Goal: Share content

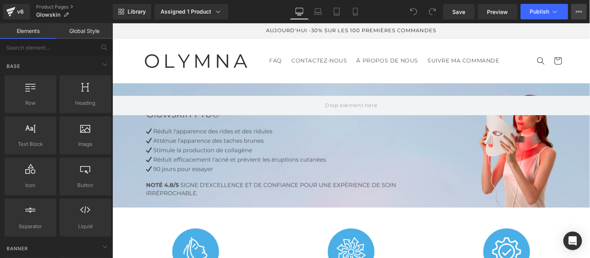
click at [581, 14] on icon at bounding box center [579, 12] width 6 height 6
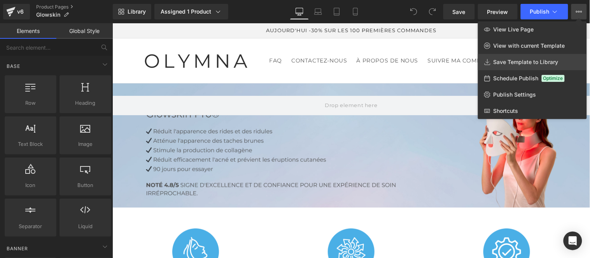
click at [513, 61] on span "Save Template to Library" at bounding box center [525, 62] width 65 height 7
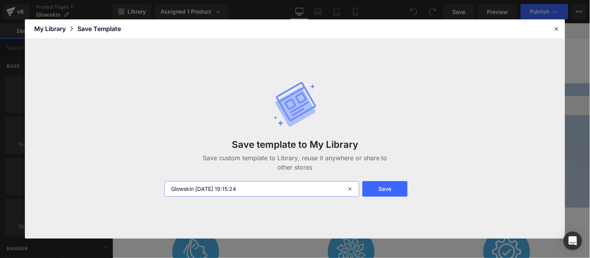
click at [281, 195] on input "Glowskin [DATE] 19:15:24" at bounding box center [261, 190] width 195 height 16
type input "Mask"
click at [398, 187] on button "Save" at bounding box center [384, 190] width 45 height 16
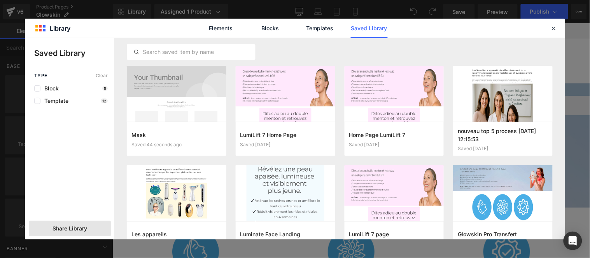
click at [86, 225] on span "Share Library" at bounding box center [69, 229] width 35 height 8
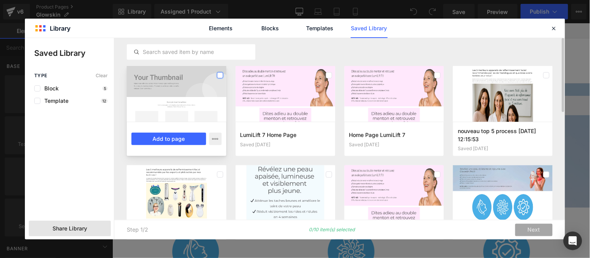
click at [219, 76] on label at bounding box center [220, 75] width 6 height 6
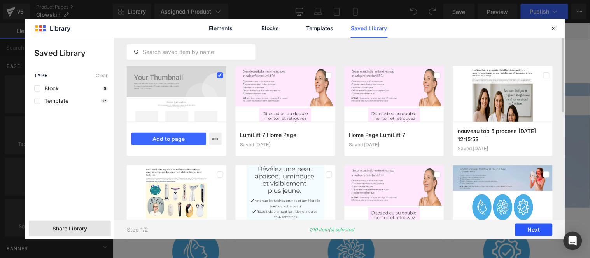
click at [523, 228] on button "Next" at bounding box center [533, 230] width 37 height 12
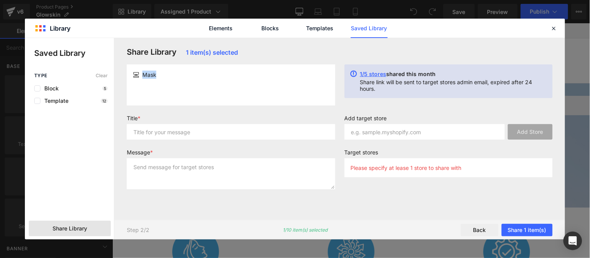
drag, startPoint x: 159, startPoint y: 77, endPoint x: 141, endPoint y: 75, distance: 18.4
click at [141, 75] on div "Mask" at bounding box center [231, 75] width 196 height 8
copy span "Mask"
click at [151, 130] on input "text" at bounding box center [231, 132] width 208 height 16
paste input "Mask"
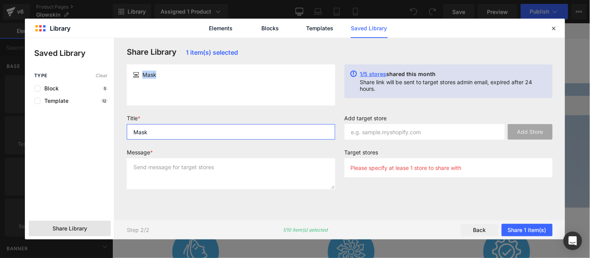
click at [206, 130] on input "Mask" at bounding box center [231, 132] width 208 height 16
paste input "Mask"
type input "MaskMask"
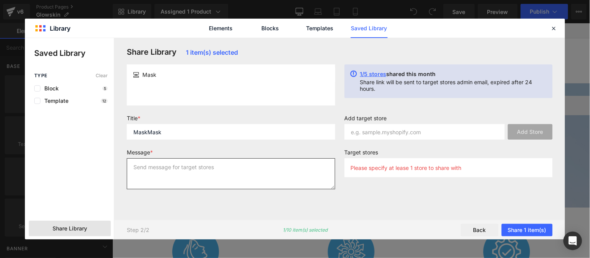
click at [195, 175] on textarea at bounding box center [231, 174] width 208 height 31
paste textarea "Mask"
type textarea "Mask"
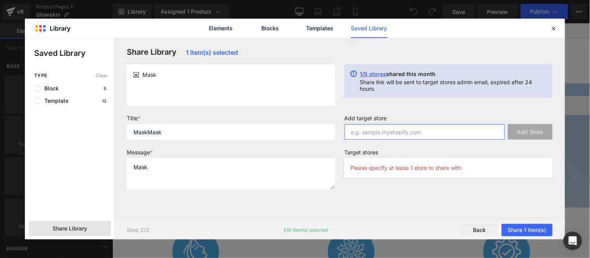
click at [396, 128] on input "text" at bounding box center [424, 132] width 161 height 16
paste input "hbmhr3-a0"
type input "hbmhr3-a0"
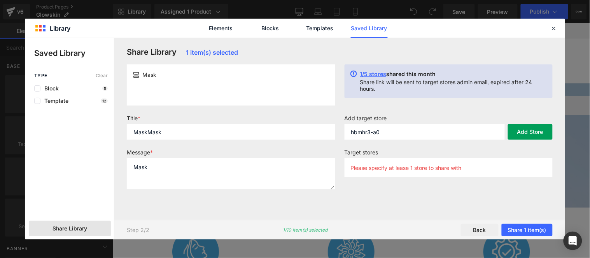
click at [527, 131] on button "Add Store" at bounding box center [530, 132] width 45 height 16
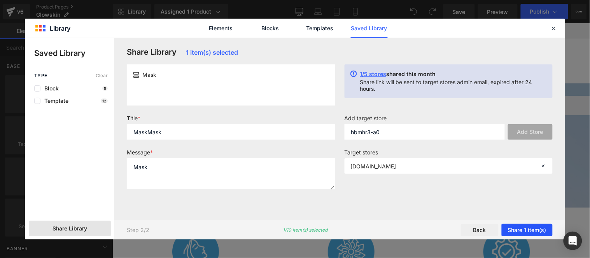
click at [530, 232] on button "Share 1 item(s)" at bounding box center [526, 230] width 51 height 12
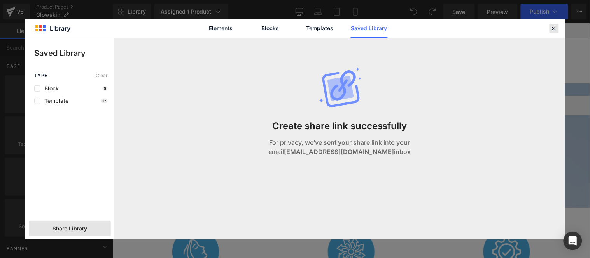
click at [552, 29] on icon at bounding box center [553, 28] width 7 height 7
